Goal: Task Accomplishment & Management: Complete application form

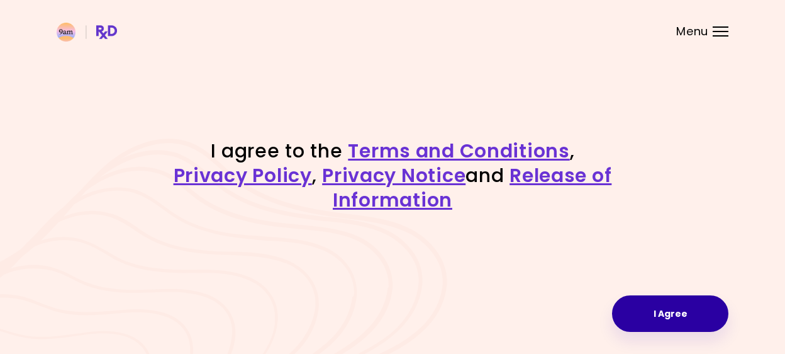
click at [693, 303] on button "I Agree" at bounding box center [670, 313] width 116 height 37
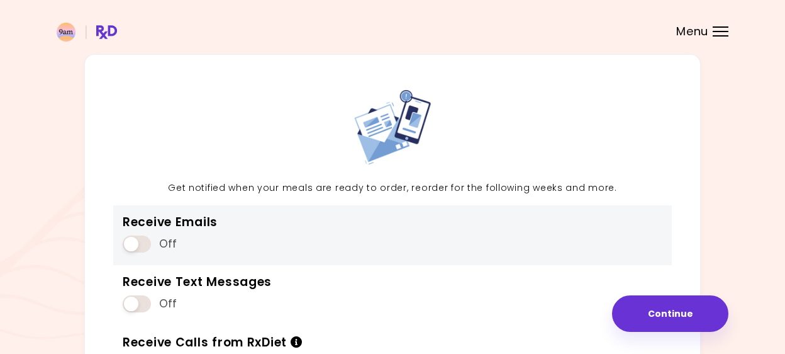
scroll to position [40, 0]
